Goal: Task Accomplishment & Management: Complete application form

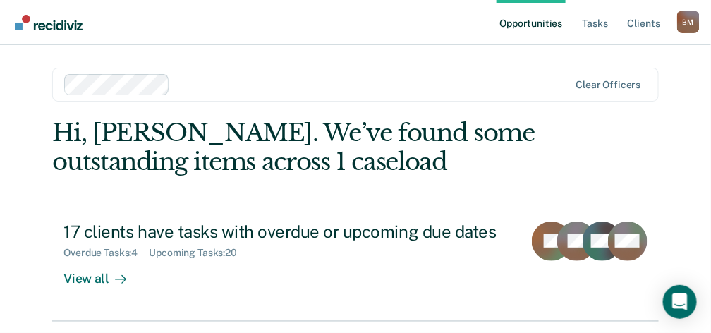
click at [540, 21] on link "Opportunities" at bounding box center [531, 22] width 68 height 45
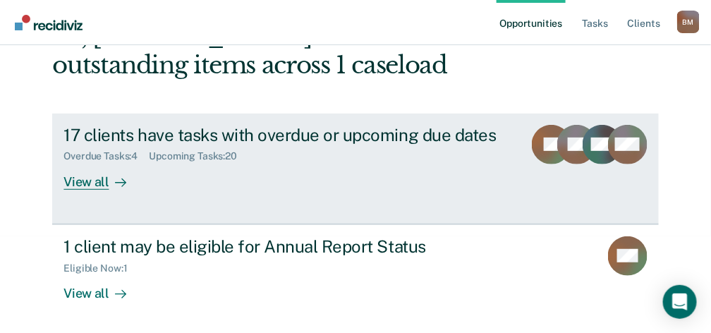
scroll to position [98, 0]
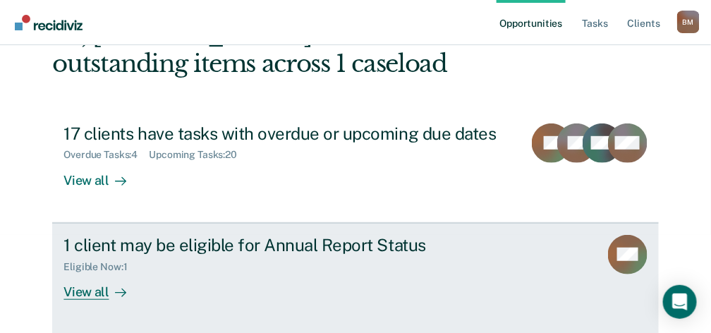
click at [98, 289] on div "View all" at bounding box center [102, 286] width 79 height 28
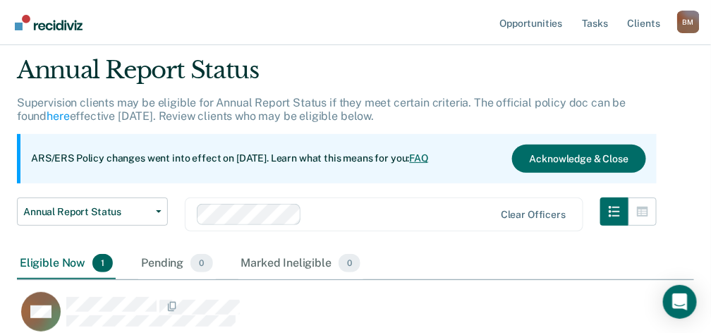
scroll to position [157, 0]
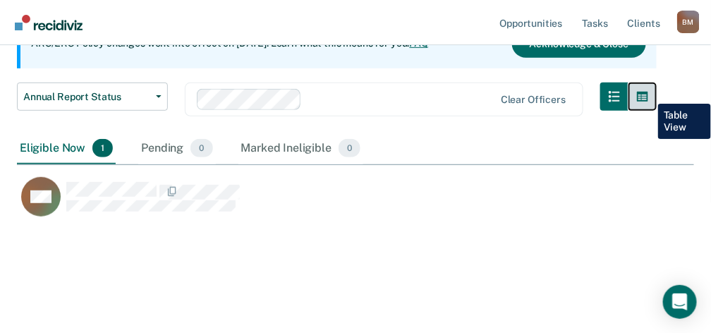
click at [648, 93] on icon "button" at bounding box center [642, 97] width 11 height 10
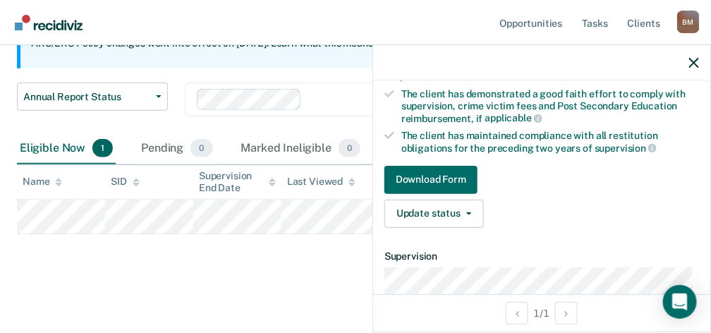
scroll to position [235, 0]
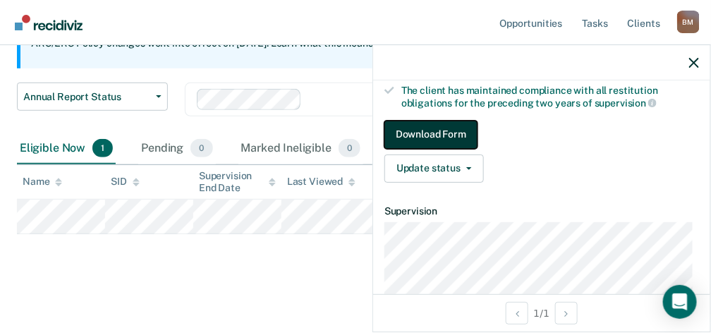
click at [452, 128] on button "Download Form" at bounding box center [431, 135] width 93 height 28
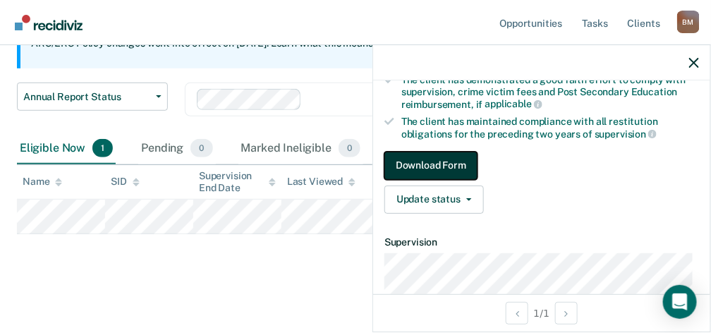
scroll to position [204, 0]
click at [452, 160] on button "Download Form" at bounding box center [431, 166] width 93 height 28
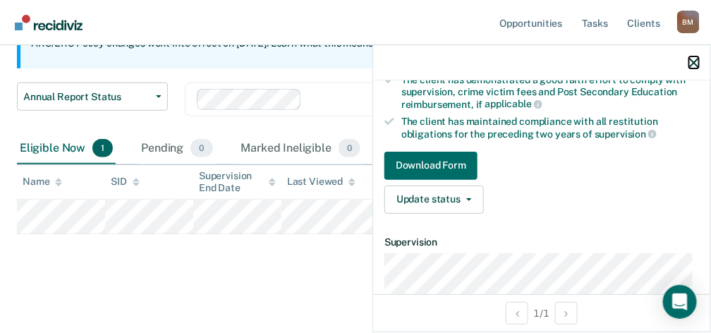
click at [696, 61] on icon "button" at bounding box center [694, 63] width 10 height 10
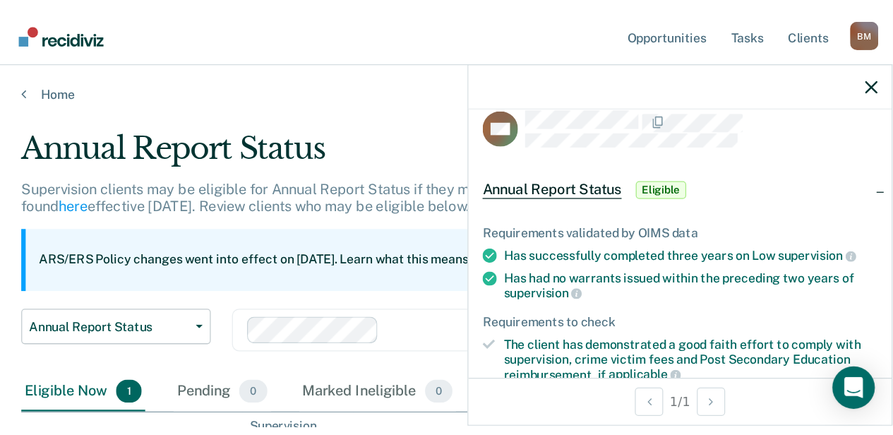
scroll to position [0, 0]
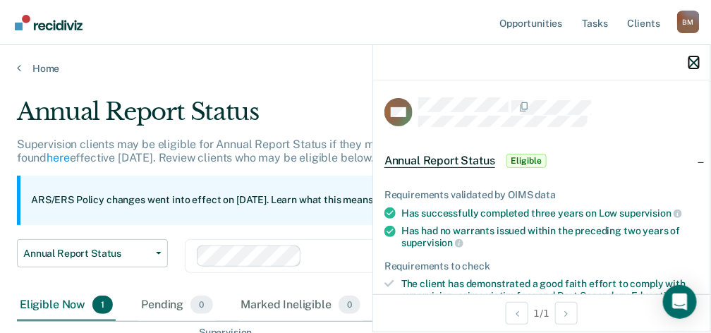
click at [696, 60] on icon "button" at bounding box center [694, 63] width 10 height 10
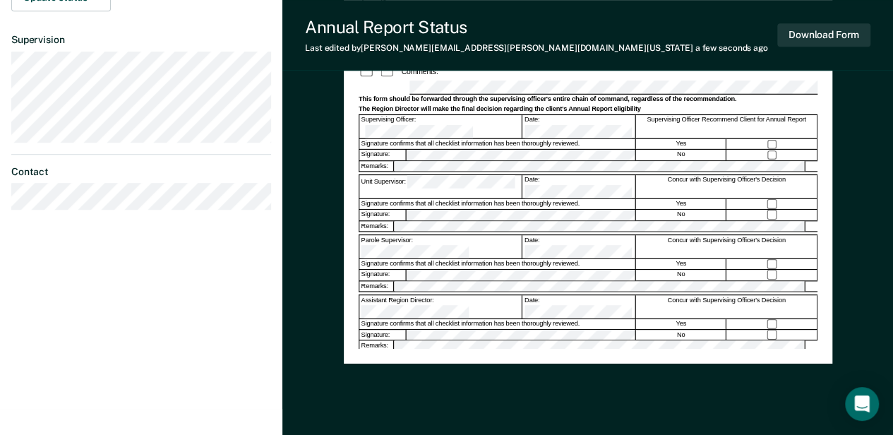
scroll to position [423, 0]
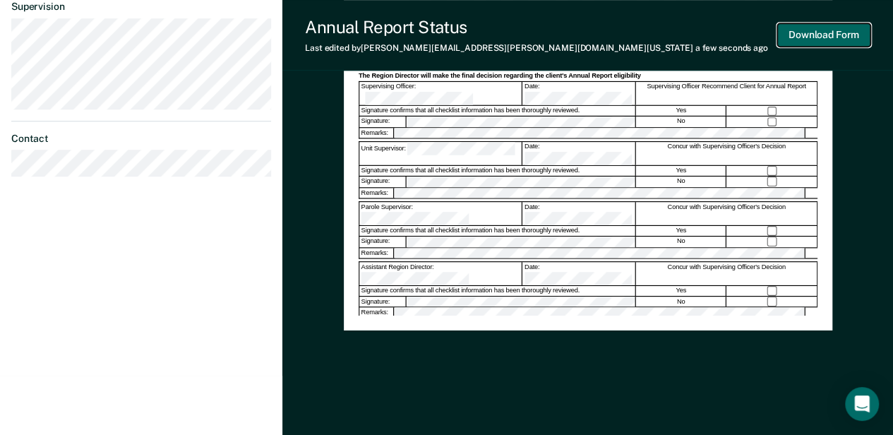
click at [718, 34] on button "Download Form" at bounding box center [823, 34] width 93 height 23
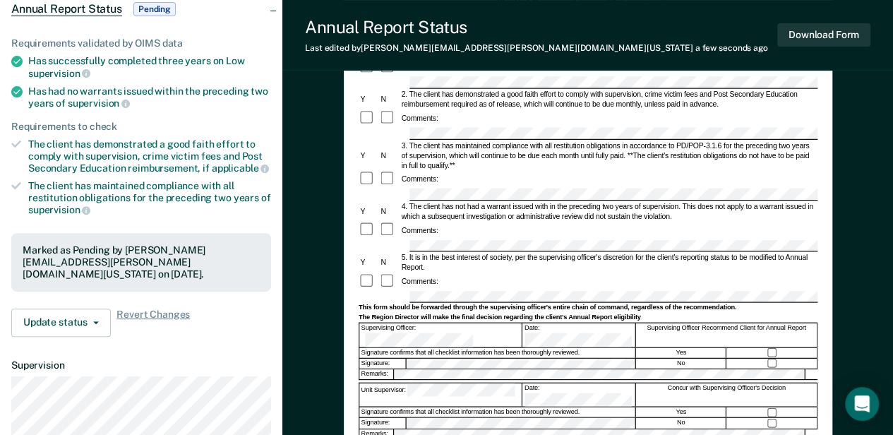
scroll to position [0, 0]
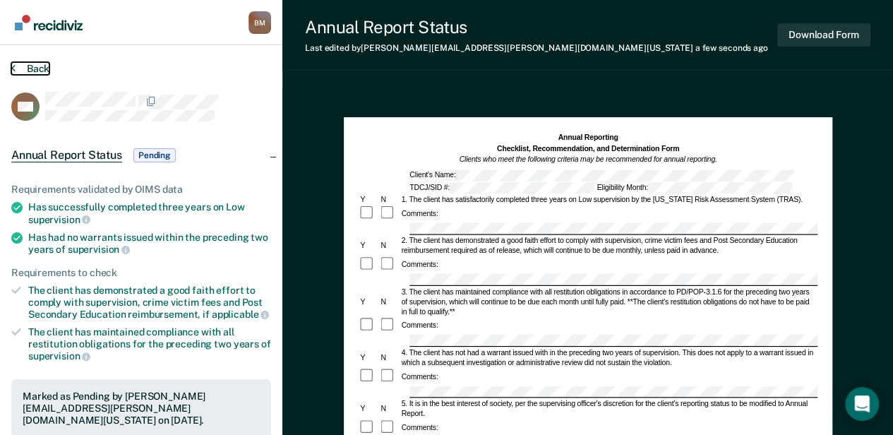
click at [32, 67] on button "Back" at bounding box center [30, 68] width 38 height 13
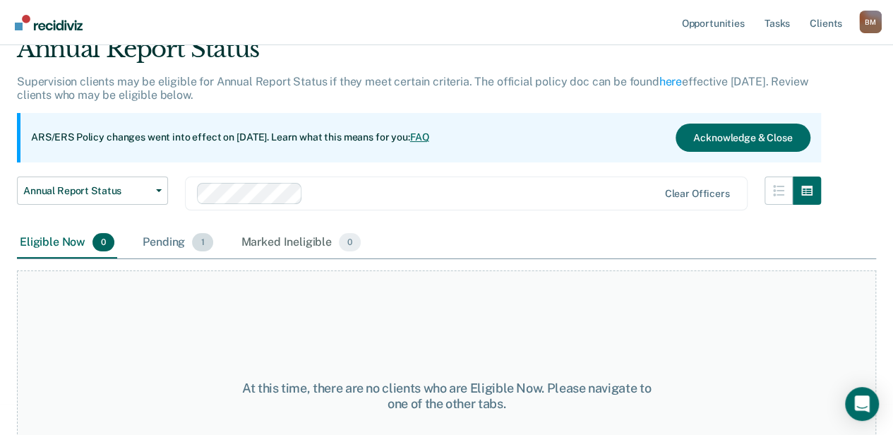
scroll to position [47, 0]
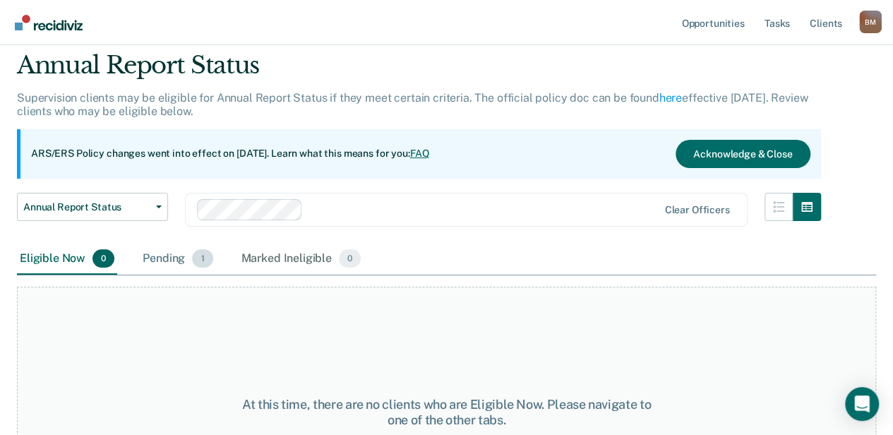
click at [175, 255] on div "Pending 1" at bounding box center [177, 258] width 75 height 31
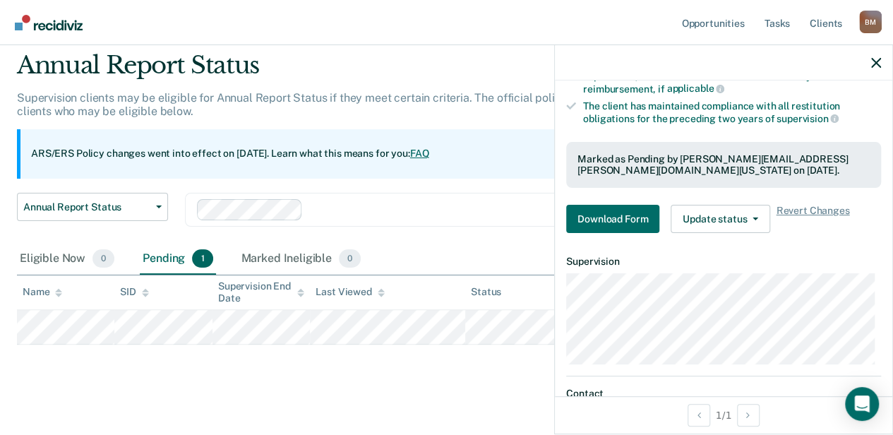
scroll to position [235, 0]
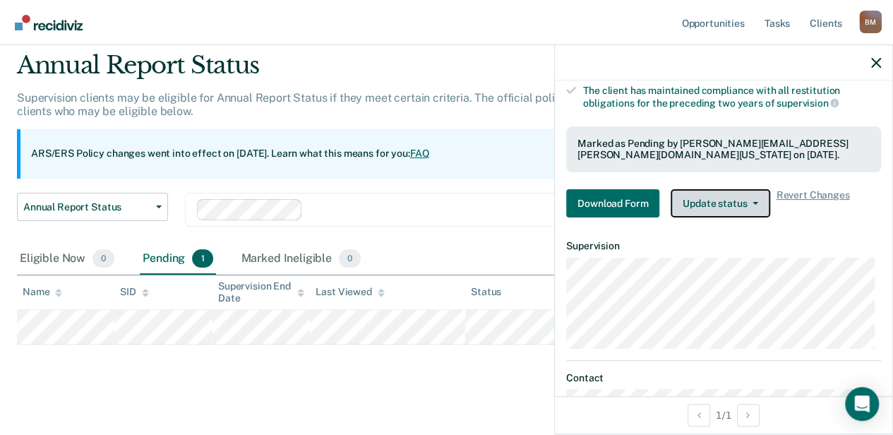
click at [716, 195] on button "Update status" at bounding box center [719, 203] width 99 height 28
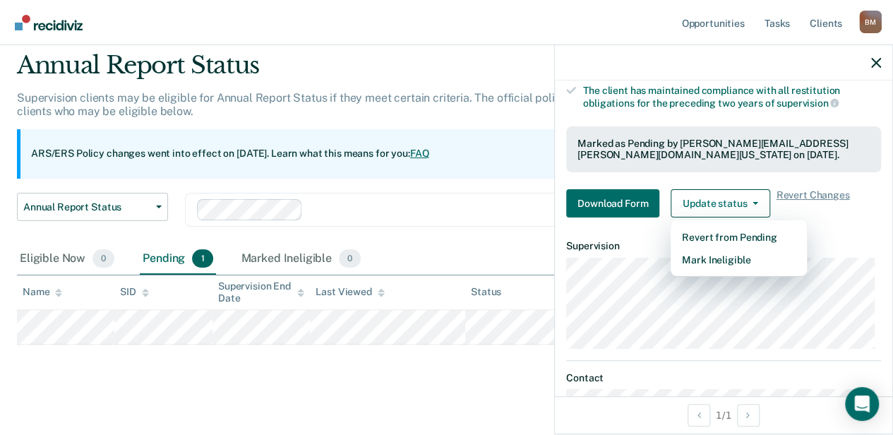
click at [368, 332] on div "Annual Report Status Supervision clients may be eligible for Annual Report Stat…" at bounding box center [446, 218] width 859 height 334
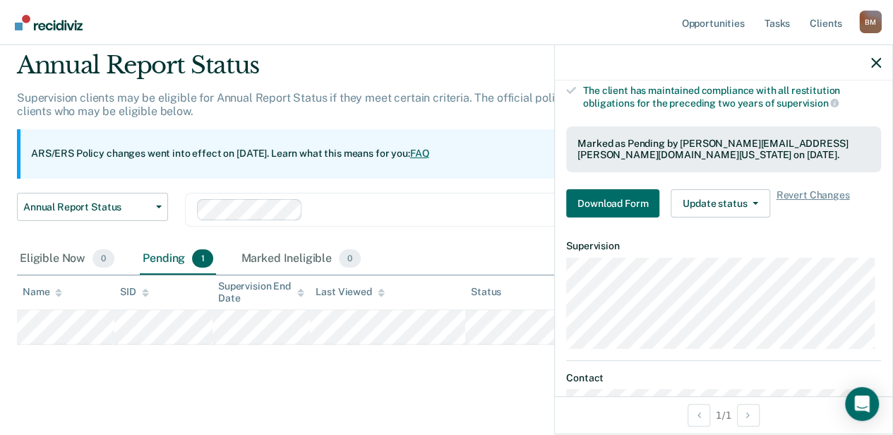
scroll to position [0, 0]
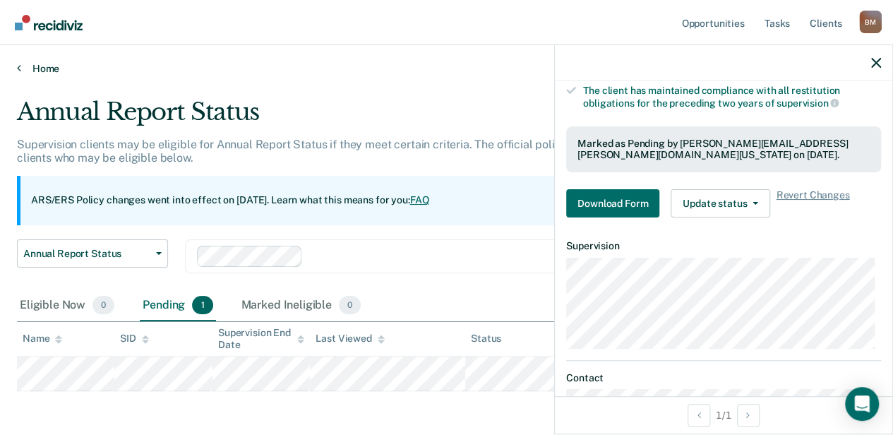
click at [34, 68] on link "Home" at bounding box center [446, 68] width 859 height 13
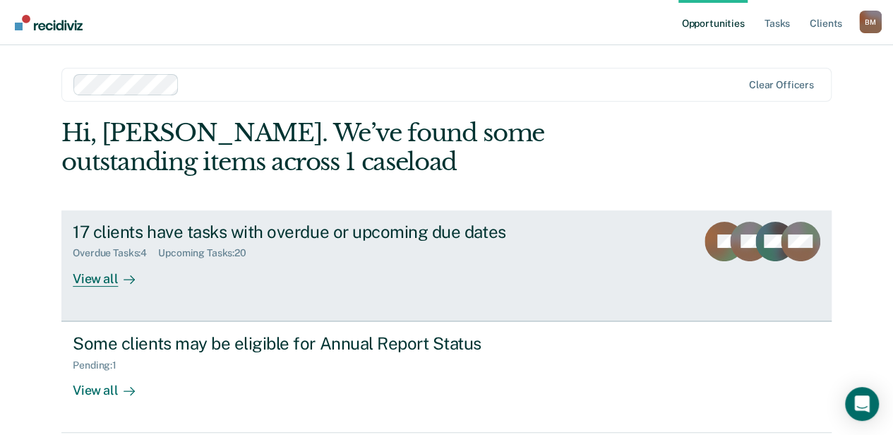
click at [90, 278] on div "View all" at bounding box center [112, 273] width 79 height 28
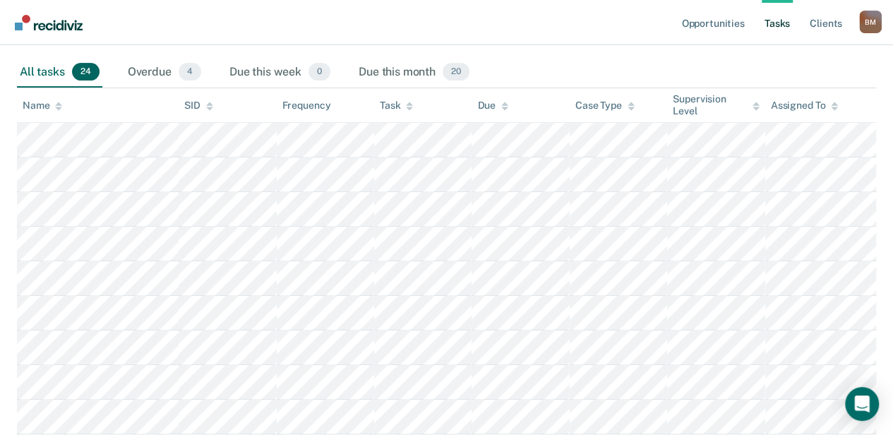
scroll to position [278, 0]
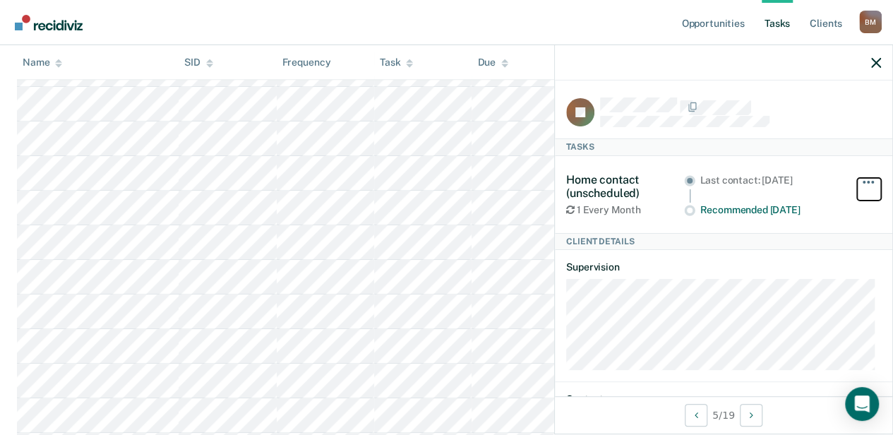
click at [718, 181] on span "button" at bounding box center [867, 182] width 3 height 3
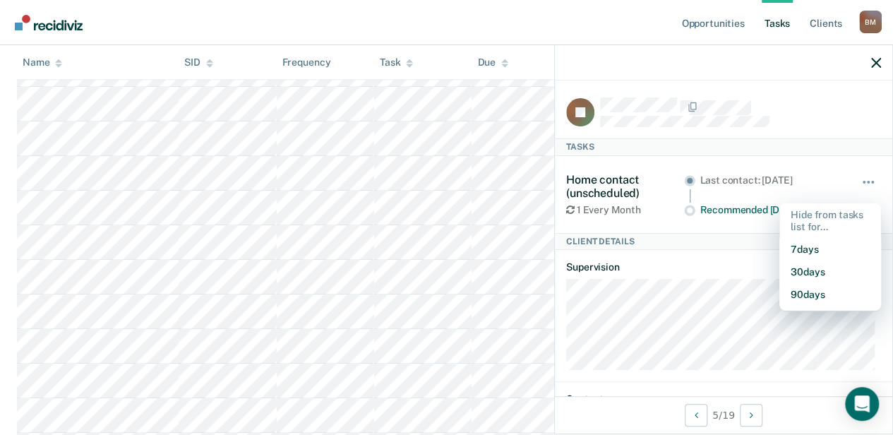
click at [652, 43] on nav "Opportunities Tasks Client s [PERSON_NAME] [PERSON_NAME] Profile How it works L…" at bounding box center [446, 22] width 893 height 45
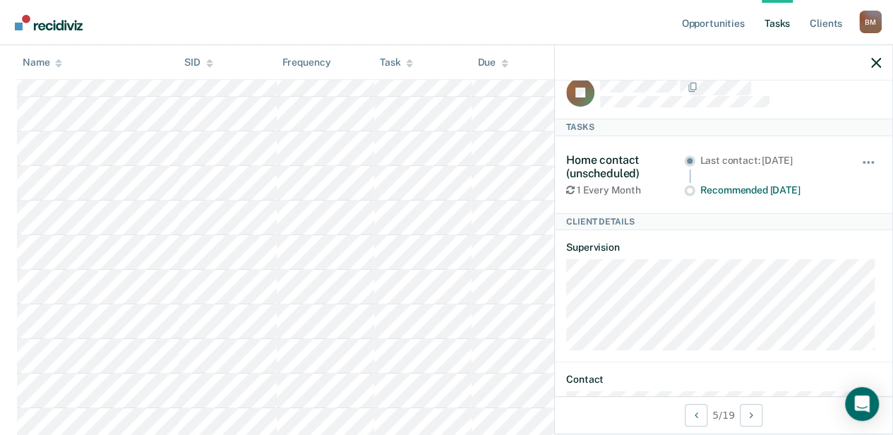
scroll to position [0, 0]
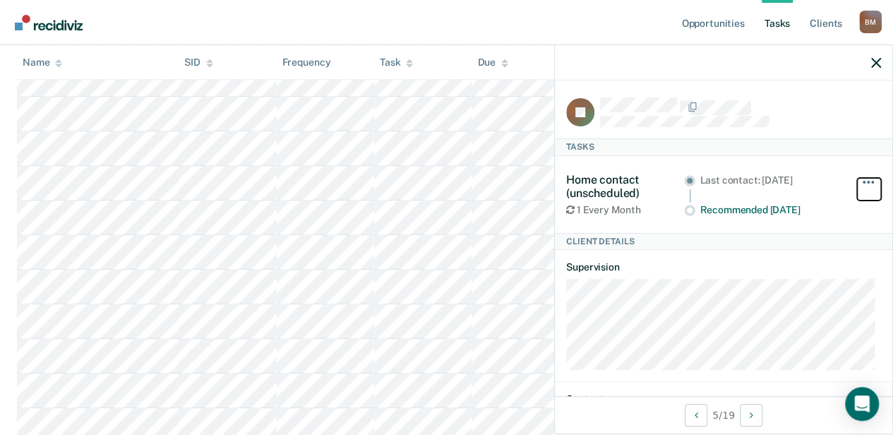
click at [718, 181] on span "button" at bounding box center [867, 182] width 3 height 3
click at [718, 181] on span "button" at bounding box center [872, 182] width 3 height 3
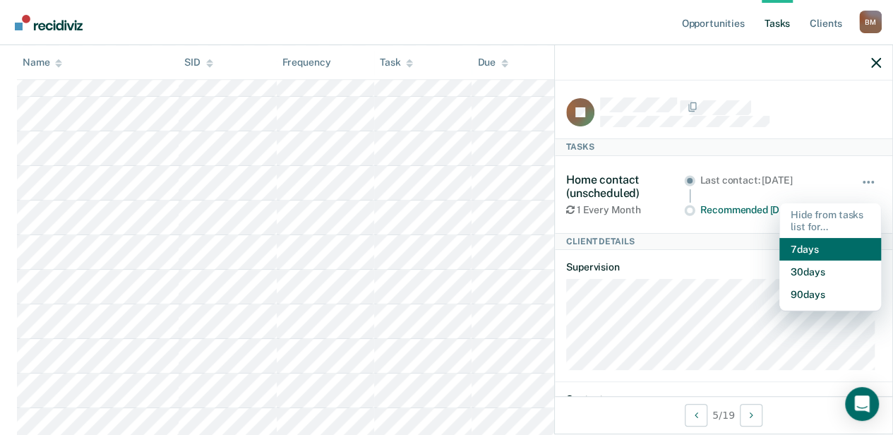
click at [718, 241] on button "7 days" at bounding box center [830, 249] width 102 height 23
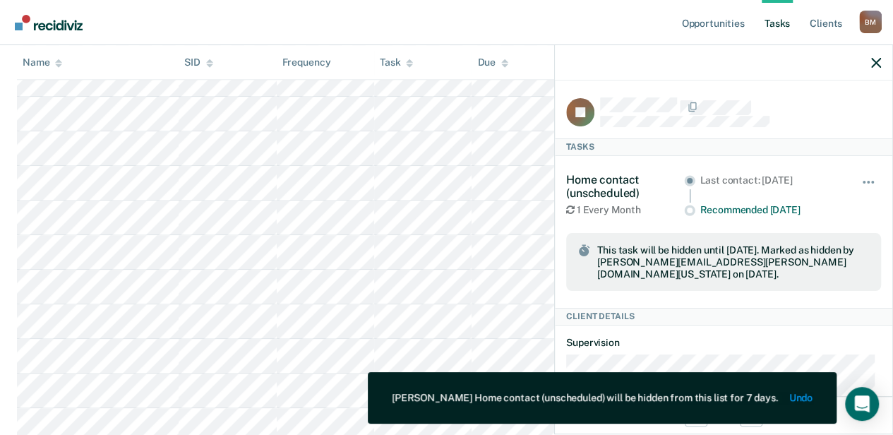
click at [718, 314] on div "Client Details" at bounding box center [723, 316] width 337 height 17
drag, startPoint x: 818, startPoint y: 105, endPoint x: 803, endPoint y: 131, distance: 30.4
click at [718, 106] on div at bounding box center [740, 106] width 281 height 18
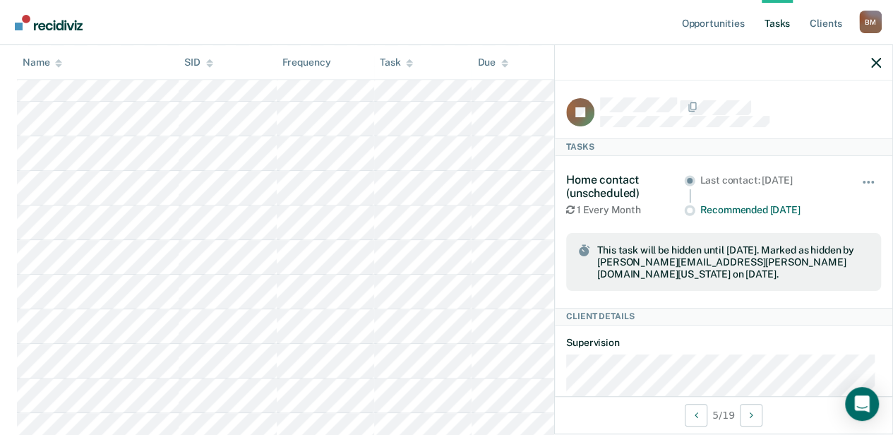
scroll to position [513, 0]
